Goal: Information Seeking & Learning: Learn about a topic

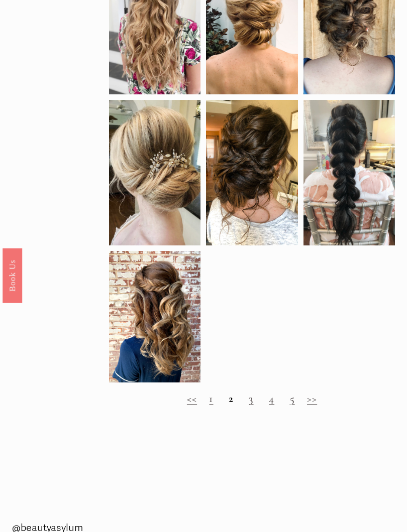
scroll to position [498, 0]
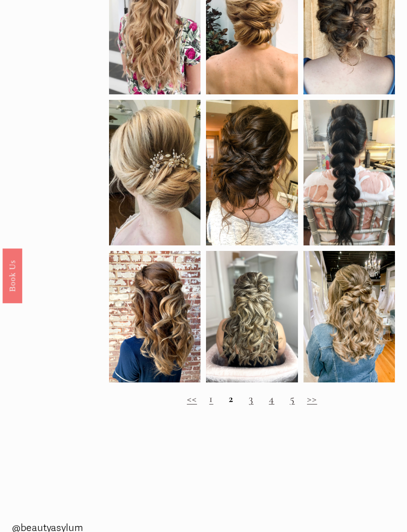
click at [309, 405] on link ">>" at bounding box center [312, 398] width 10 height 13
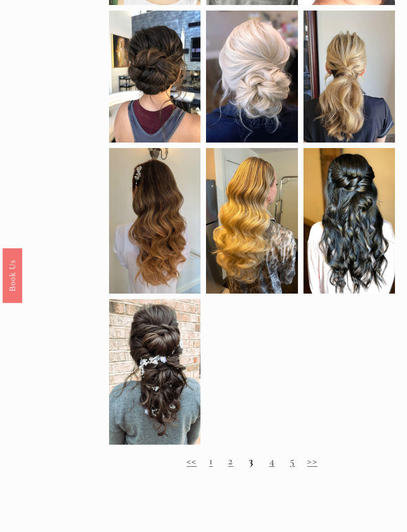
scroll to position [409, 0]
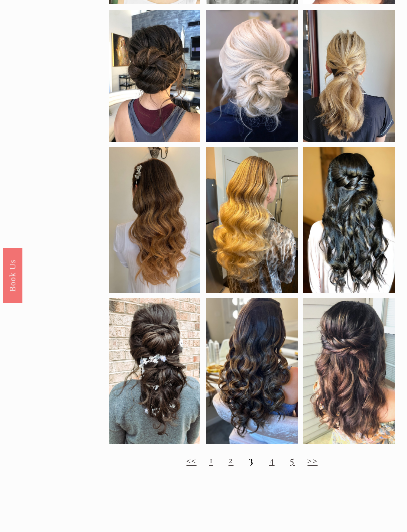
click at [314, 466] on link ">>" at bounding box center [312, 460] width 10 height 13
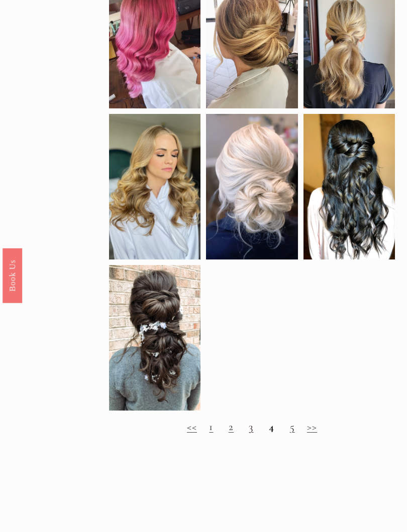
scroll to position [457, 0]
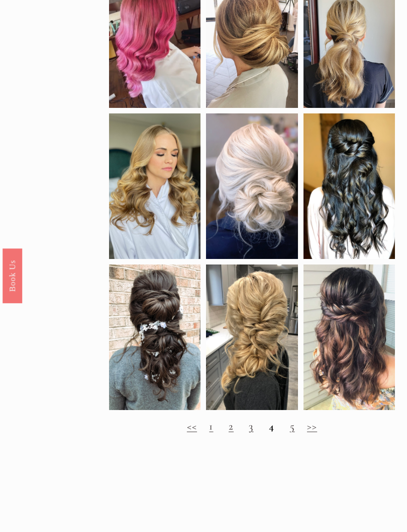
click at [304, 433] on h2 "<< 1 2 3 4 5 >>" at bounding box center [251, 426] width 285 height 13
click at [311, 430] on link ">>" at bounding box center [312, 426] width 10 height 13
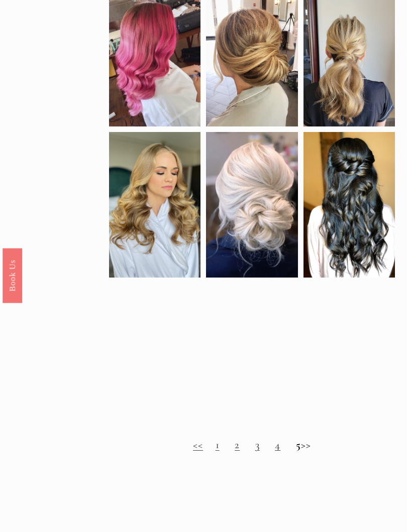
scroll to position [439, 0]
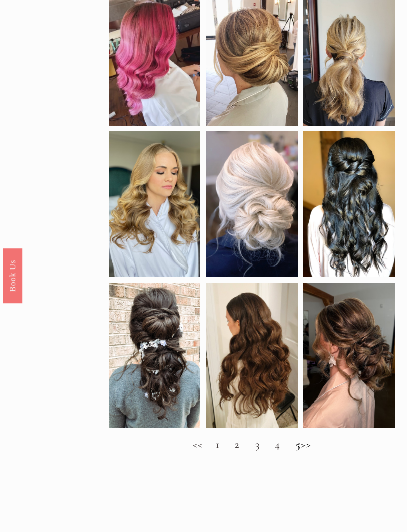
click at [310, 451] on h2 "<< 1 2 3 4 5 >>" at bounding box center [251, 444] width 285 height 13
click at [310, 446] on h2 "<< 1 2 3 4 5 >>" at bounding box center [251, 444] width 285 height 13
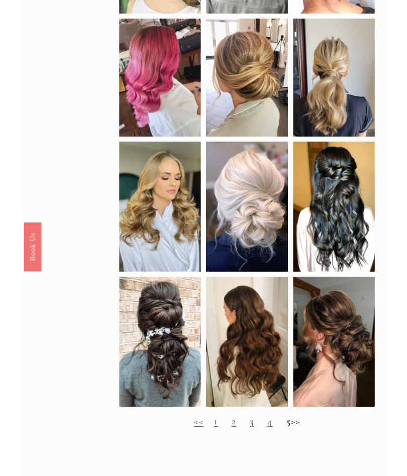
scroll to position [0, 0]
